Goal: Information Seeking & Learning: Learn about a topic

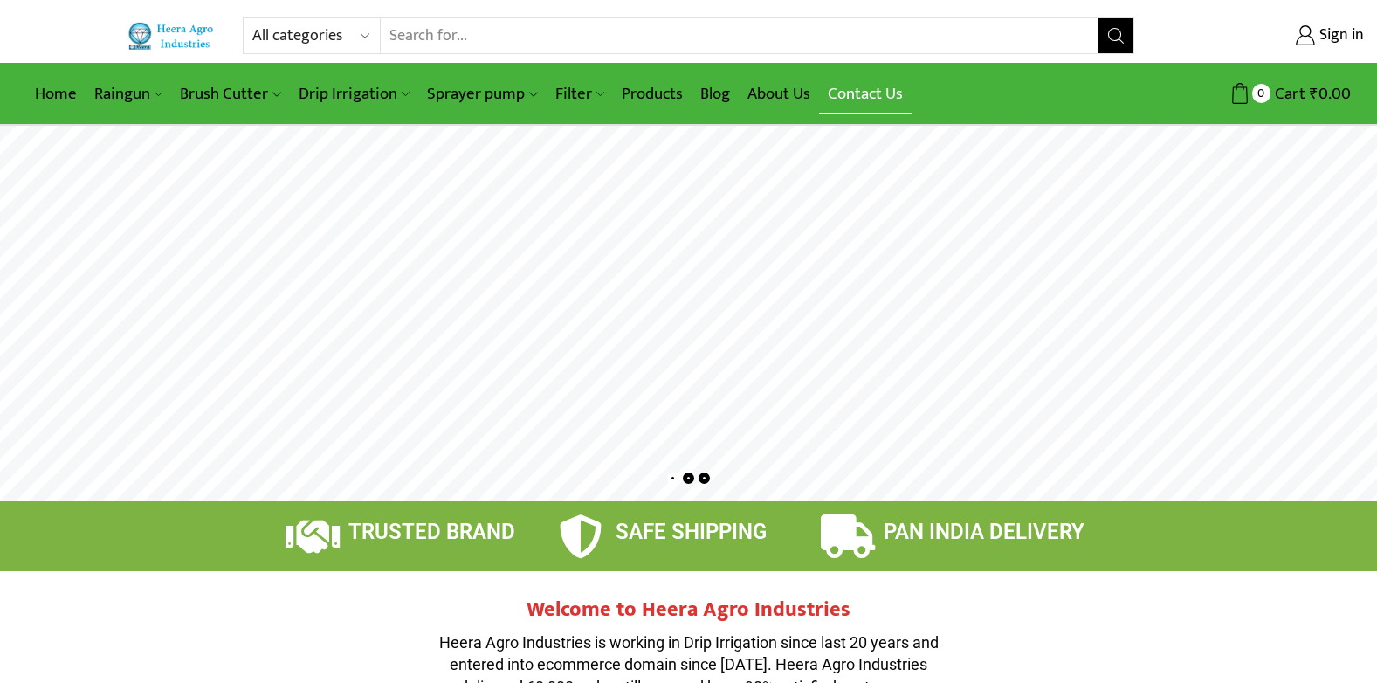
click at [856, 92] on link "Contact Us" at bounding box center [865, 93] width 93 height 41
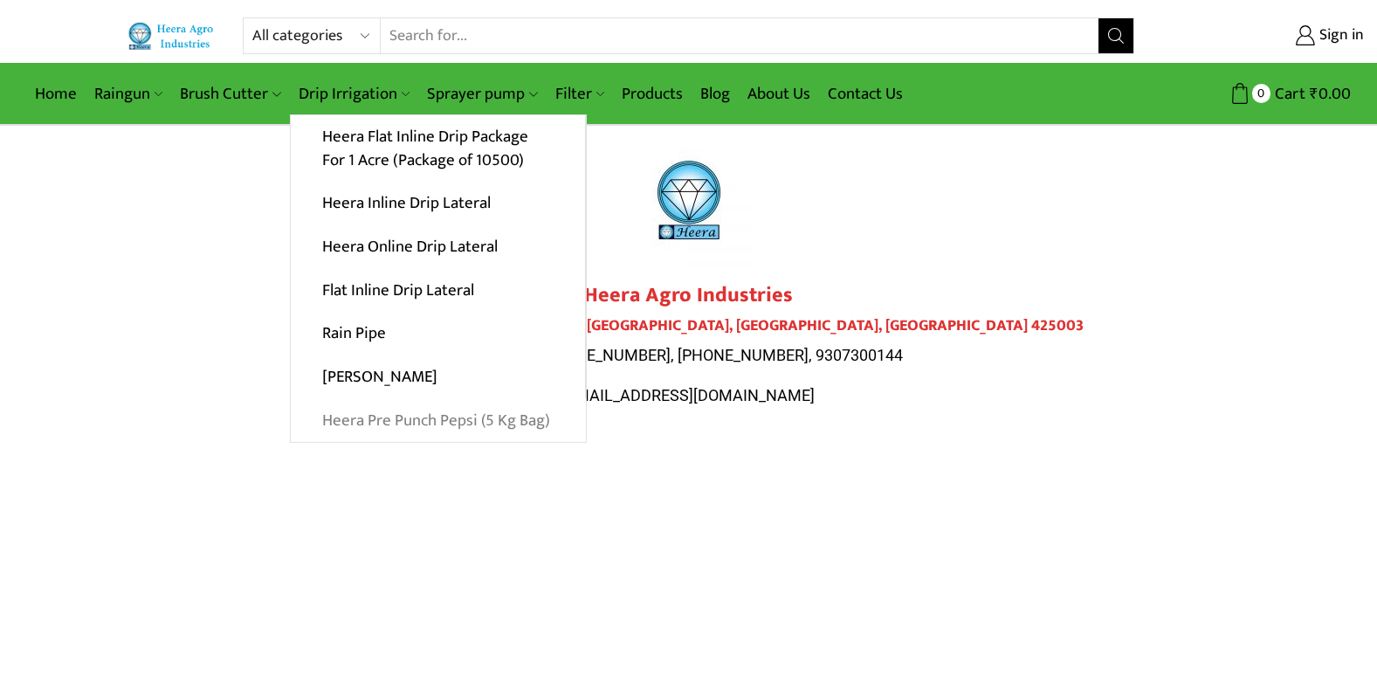
click at [392, 418] on link "Heera Pre Punch Pepsi (5 Kg Bag)" at bounding box center [438, 420] width 295 height 44
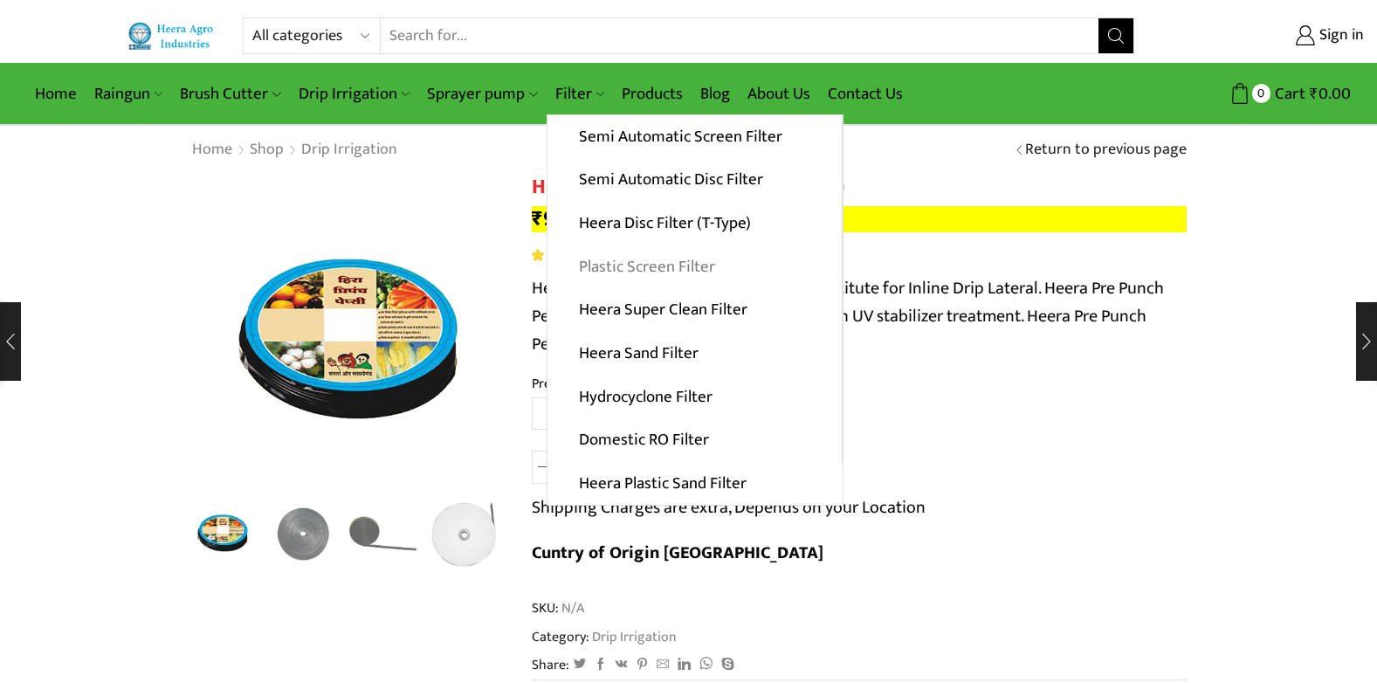
click at [649, 269] on link "Plastic Screen Filter" at bounding box center [694, 266] width 294 height 44
